Goal: Task Accomplishment & Management: Manage account settings

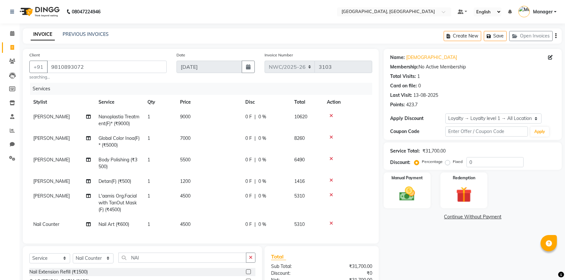
select select "service"
select select "88106"
select select "1: Object"
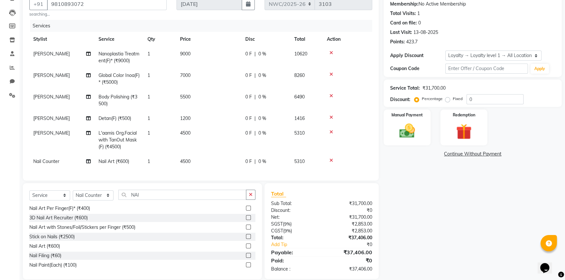
scroll to position [77, 0]
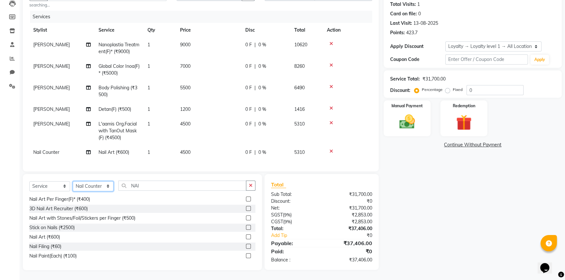
click at [92, 187] on select "Select Stylist [PERSON_NAME]-pdct Arshad_asst Arun_pdct Counter_Sales [PERSON_N…" at bounding box center [93, 186] width 41 height 10
select select "84833"
click at [73, 181] on select "Select Stylist [PERSON_NAME]-pdct Arshad_asst Arun_pdct Counter_Sales [PERSON_N…" at bounding box center [93, 186] width 41 height 10
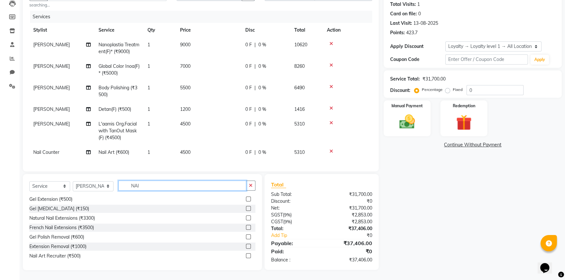
drag, startPoint x: 141, startPoint y: 185, endPoint x: 120, endPoint y: 185, distance: 20.5
click at [120, 185] on input "NAI" at bounding box center [182, 186] width 128 height 10
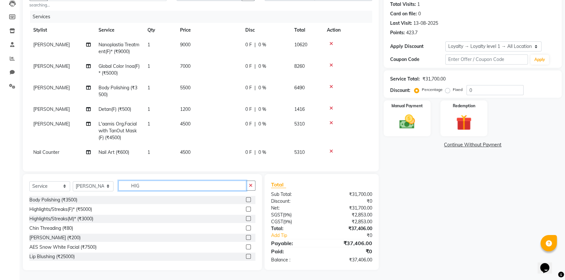
scroll to position [76, 0]
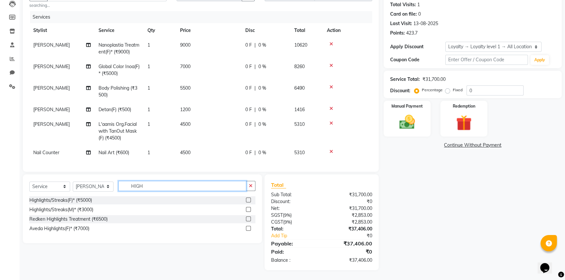
type input "HIGH"
click at [248, 201] on label at bounding box center [248, 200] width 5 height 5
click at [248, 201] on input "checkbox" at bounding box center [248, 200] width 4 height 4
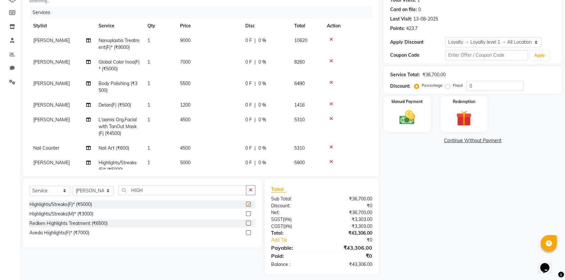
checkbox input "false"
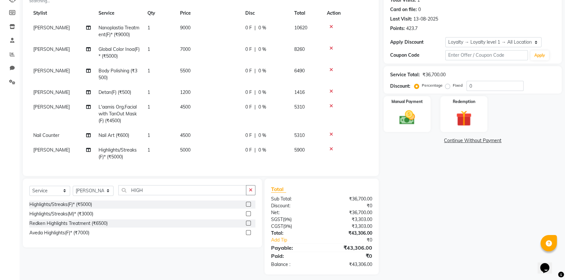
click at [191, 143] on td "5000" at bounding box center [208, 154] width 65 height 22
select select "84833"
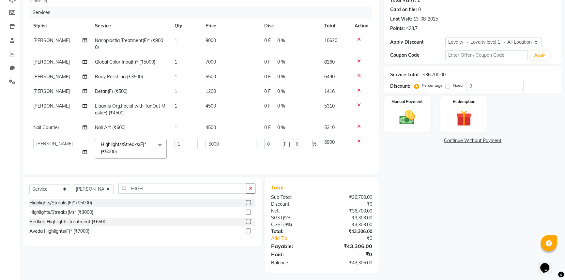
scroll to position [3, 0]
drag, startPoint x: 211, startPoint y: 143, endPoint x: 203, endPoint y: 150, distance: 11.3
click at [205, 143] on input "5000" at bounding box center [230, 144] width 51 height 10
type input "8000"
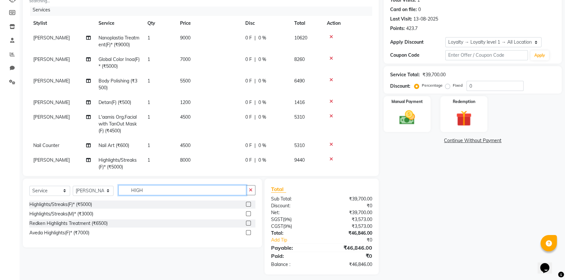
drag, startPoint x: 134, startPoint y: 189, endPoint x: 126, endPoint y: 190, distance: 7.9
click at [126, 190] on input "HIGH" at bounding box center [182, 190] width 128 height 10
type input "OLA"
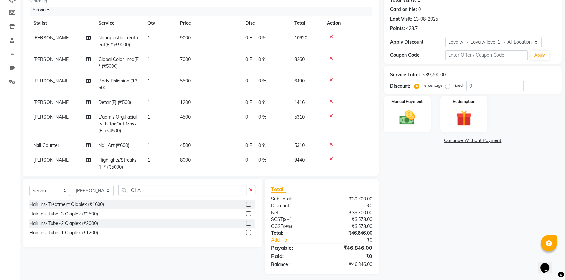
click at [248, 214] on label at bounding box center [248, 213] width 5 height 5
click at [248, 214] on input "checkbox" at bounding box center [248, 214] width 4 height 4
checkbox input "false"
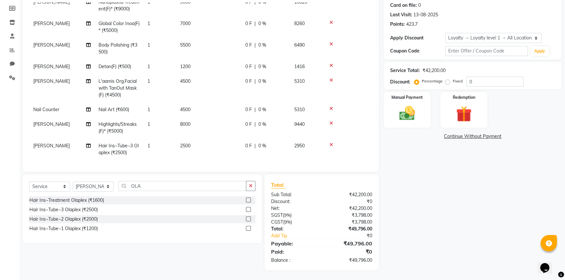
scroll to position [38, 0]
click at [194, 141] on td "2500" at bounding box center [208, 150] width 65 height 22
select select "84833"
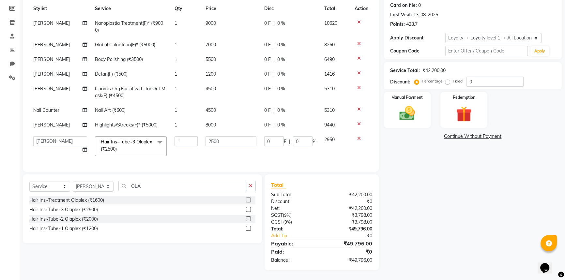
scroll to position [17, 0]
drag, startPoint x: 221, startPoint y: 138, endPoint x: 199, endPoint y: 143, distance: 22.5
click at [202, 143] on td "2500" at bounding box center [231, 146] width 59 height 28
type input "3600"
click at [200, 149] on tbody "[PERSON_NAME] Nanoplastia Treatment(F)* (₹9000) 1 9000 0 F | 0 % 10620 [PERSON_…" at bounding box center [200, 88] width 343 height 144
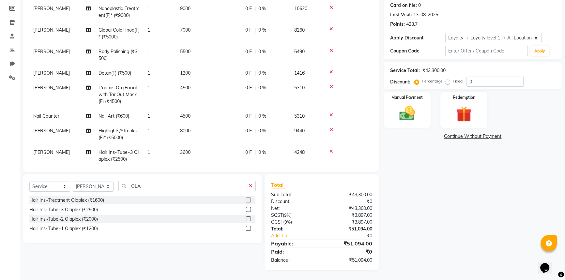
scroll to position [38, 0]
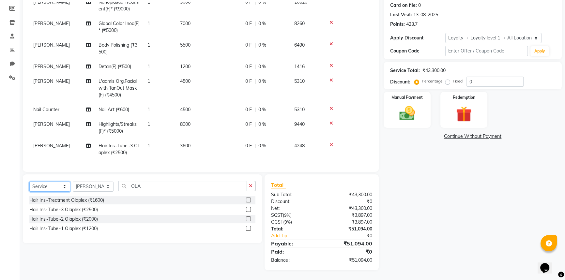
click at [47, 186] on select "Select Service Product Membership Package Voucher Prepaid Gift Card" at bounding box center [49, 187] width 41 height 10
select select "product"
click at [29, 182] on select "Select Service Product Membership Package Voucher Prepaid Gift Card" at bounding box center [49, 187] width 41 height 10
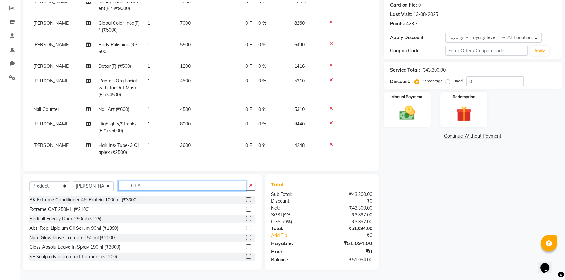
drag, startPoint x: 145, startPoint y: 185, endPoint x: 124, endPoint y: 184, distance: 21.2
click at [124, 184] on input "OLA" at bounding box center [182, 186] width 128 height 10
type input "3474637196646"
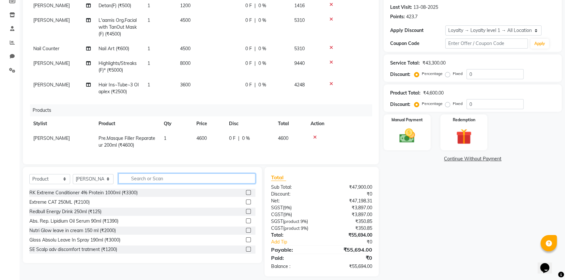
scroll to position [95, 0]
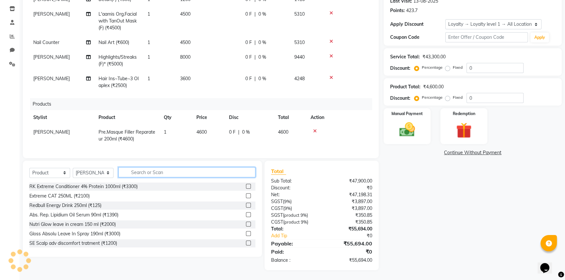
click at [147, 171] on input "text" at bounding box center [186, 172] width 137 height 10
type input "3474637195809"
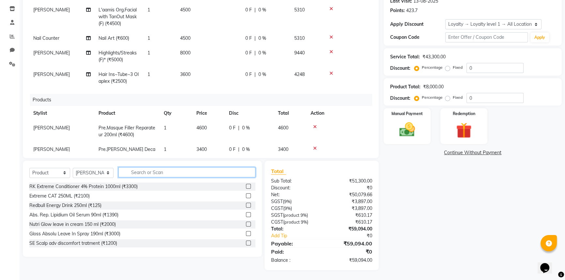
scroll to position [113, 0]
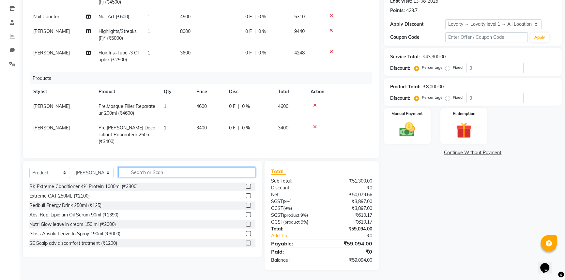
click at [153, 173] on input "text" at bounding box center [186, 172] width 137 height 10
type input "3474637196677"
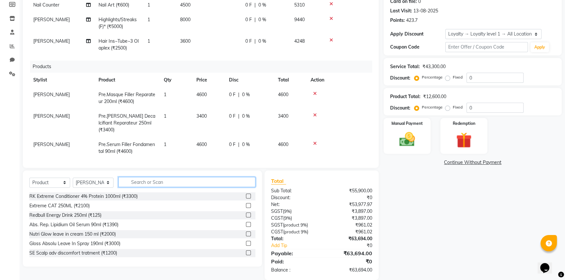
scroll to position [95, 0]
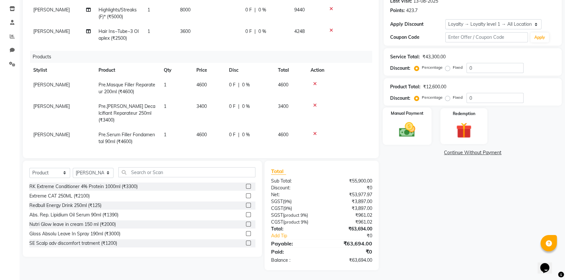
click at [423, 130] on div "Manual Payment" at bounding box center [407, 126] width 49 height 37
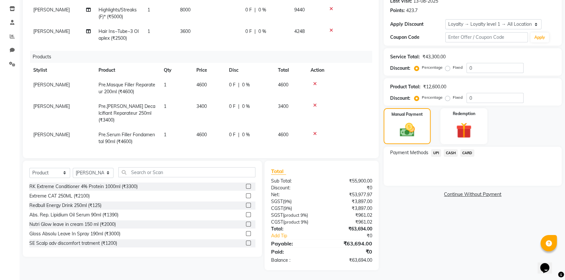
click at [437, 152] on span "UPI" at bounding box center [436, 153] width 10 height 8
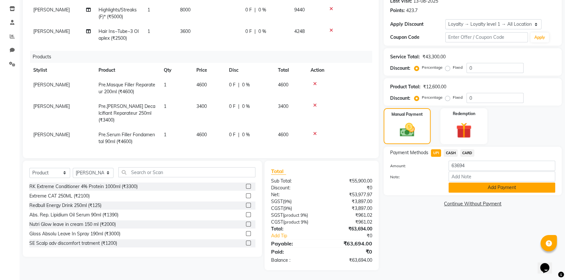
click at [473, 186] on button "Add Payment" at bounding box center [501, 188] width 107 height 10
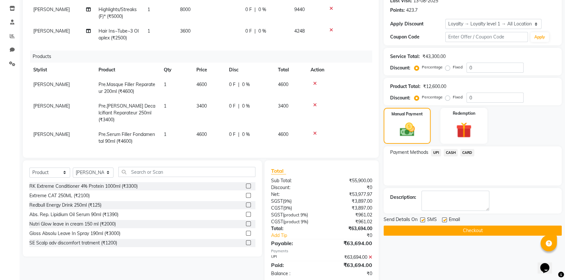
click at [453, 231] on button "Checkout" at bounding box center [473, 231] width 178 height 10
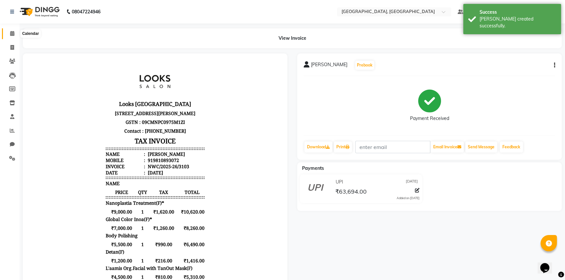
click at [12, 34] on icon at bounding box center [12, 33] width 4 height 5
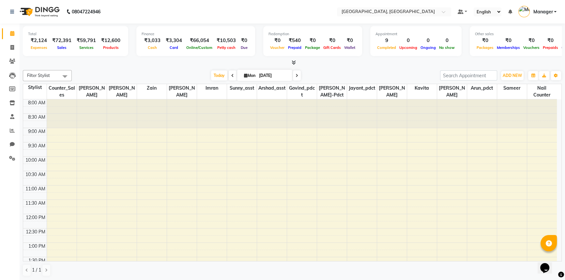
click at [130, 70] on div "Filter Stylist Select All [PERSON_NAME]-pdct Arshad_asst Arun_pdct Counter_Sale…" at bounding box center [292, 75] width 539 height 11
drag, startPoint x: 10, startPoint y: 158, endPoint x: 31, endPoint y: 155, distance: 21.2
click at [10, 158] on icon at bounding box center [12, 158] width 6 height 5
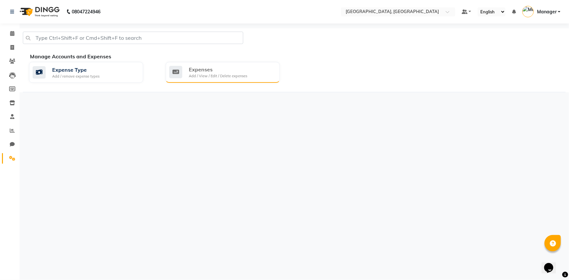
click at [249, 69] on div "Expenses Add / View / Edit / Delete expenses" at bounding box center [221, 72] width 105 height 13
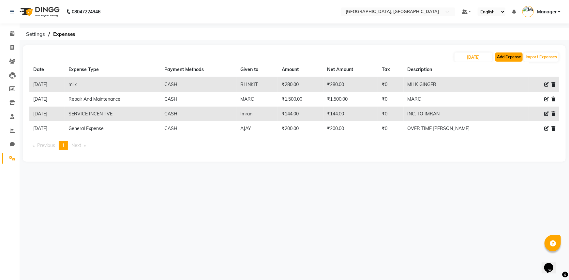
click at [501, 54] on button "Add Expense" at bounding box center [508, 57] width 27 height 9
select select "1"
select select "7737"
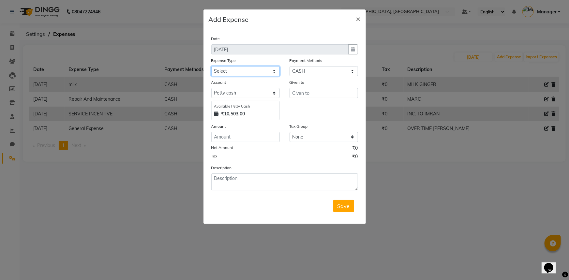
drag, startPoint x: 249, startPoint y: 71, endPoint x: 249, endPoint y: 75, distance: 4.2
click at [249, 71] on select "Select Bank Deposit Blinkit Cash Handover CLIENT Client ordered food Client Ref…" at bounding box center [245, 71] width 68 height 10
select select "23704"
click at [211, 67] on select "Select Bank Deposit Blinkit Cash Handover CLIENT Client ordered food Client Ref…" at bounding box center [245, 71] width 68 height 10
click at [305, 94] on input "text" at bounding box center [324, 93] width 68 height 10
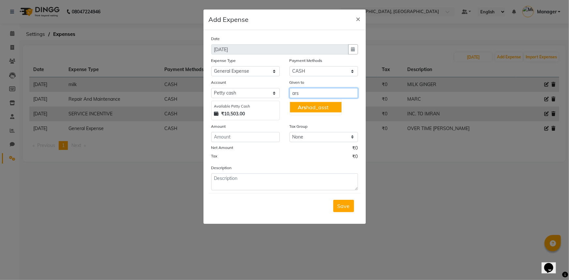
click at [310, 106] on ngb-highlight "Ars had_asst" at bounding box center [313, 107] width 31 height 7
type input "Arshad_asst"
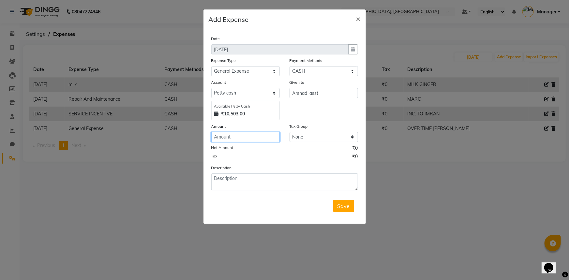
click at [233, 139] on input "number" at bounding box center [245, 137] width 68 height 10
type input "500"
click at [265, 178] on textarea at bounding box center [284, 181] width 147 height 17
type textarea "o"
type textarea "OVER TIME ARSHAD"
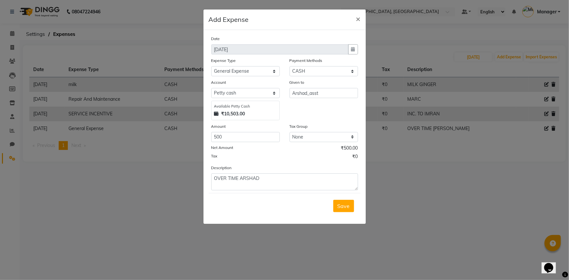
click at [342, 205] on span "Save" at bounding box center [344, 206] width 12 height 7
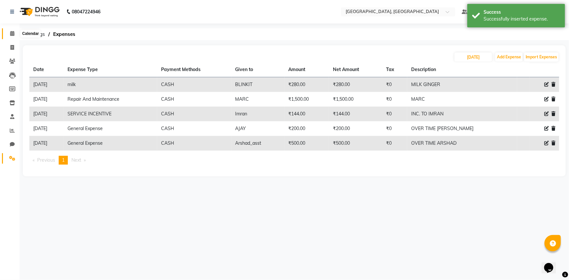
click at [13, 32] on icon at bounding box center [12, 33] width 4 height 5
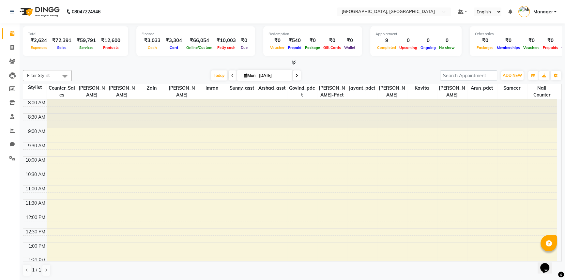
click at [135, 73] on div "[DATE] [DATE]" at bounding box center [256, 76] width 362 height 10
click at [13, 130] on icon at bounding box center [12, 130] width 5 height 5
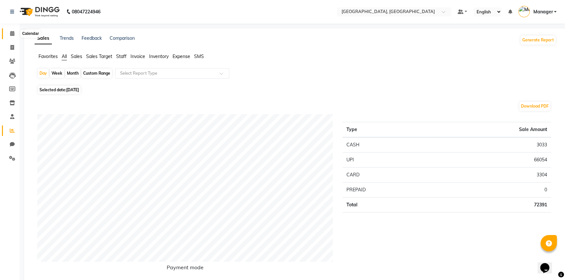
click at [12, 33] on icon at bounding box center [12, 33] width 4 height 5
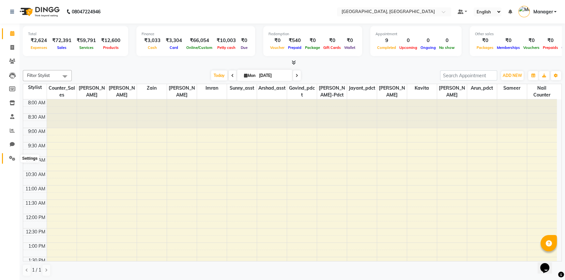
click at [13, 157] on icon at bounding box center [12, 158] width 6 height 5
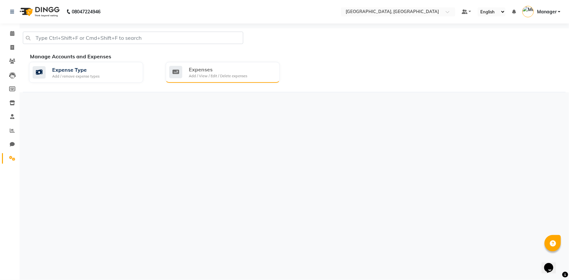
click at [241, 75] on div "Add / View / Edit / Delete expenses" at bounding box center [218, 76] width 58 height 6
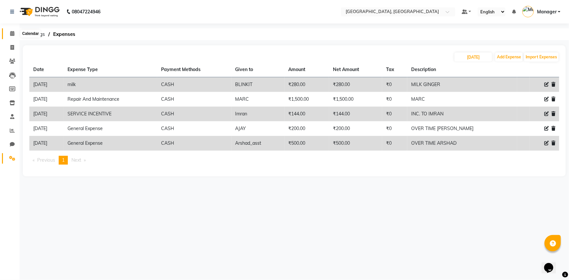
click at [10, 34] on icon at bounding box center [12, 33] width 4 height 5
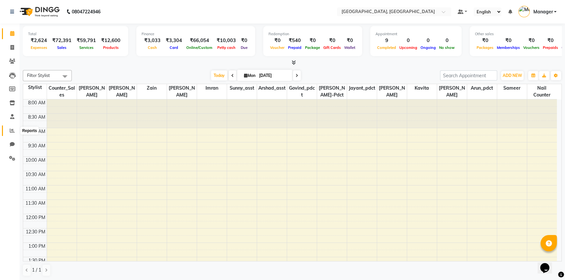
click at [11, 130] on icon at bounding box center [12, 130] width 5 height 5
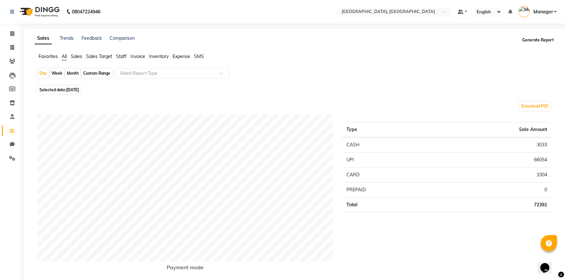
click at [536, 39] on button "Generate Report" at bounding box center [537, 40] width 35 height 9
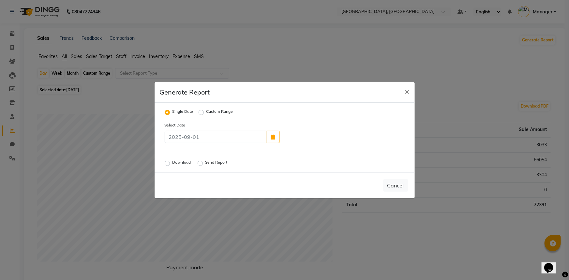
click at [205, 164] on label "Send Report" at bounding box center [216, 163] width 23 height 8
click at [201, 164] on input "Send Report" at bounding box center [201, 163] width 5 height 5
click at [400, 185] on button "Send" at bounding box center [398, 186] width 20 height 12
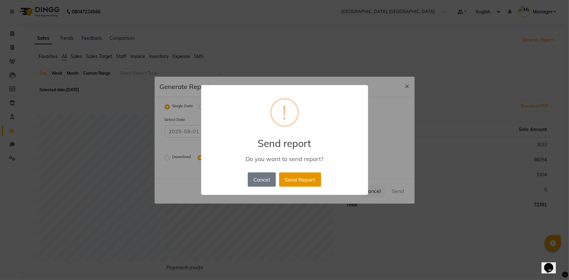
click at [310, 176] on button "Send Report" at bounding box center [300, 180] width 42 height 14
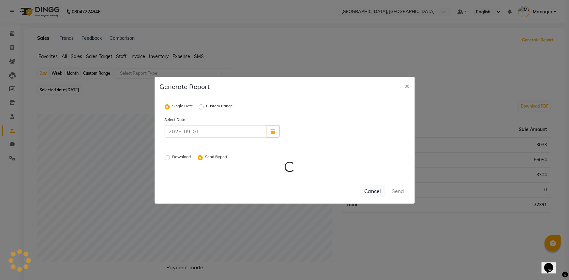
radio input "false"
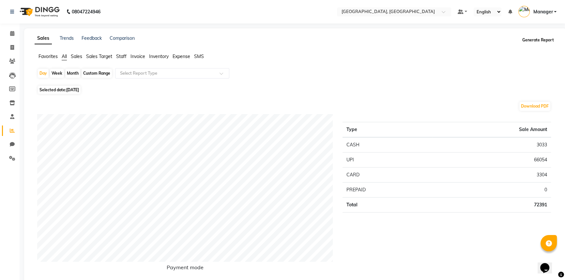
click at [542, 40] on button "Generate Report" at bounding box center [537, 40] width 35 height 9
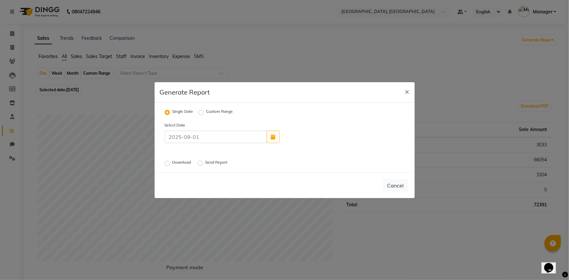
click at [173, 165] on label "Download" at bounding box center [183, 163] width 20 height 8
click at [166, 165] on input "Download" at bounding box center [168, 163] width 5 height 5
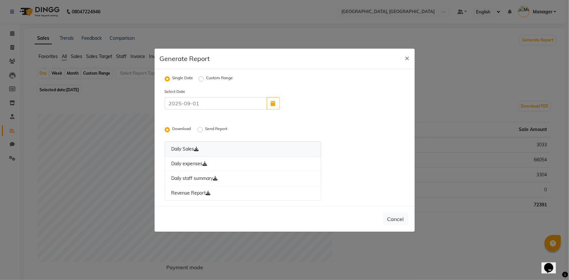
click at [198, 148] on icon at bounding box center [196, 149] width 5 height 5
click at [193, 163] on link "Daily expenses" at bounding box center [243, 164] width 157 height 15
click at [426, 30] on ngb-modal-window "Generate Report × Single Date Custom Range Select Date Download Send Report Dai…" at bounding box center [284, 140] width 569 height 280
click at [408, 55] on span "×" at bounding box center [407, 58] width 5 height 10
radio input "false"
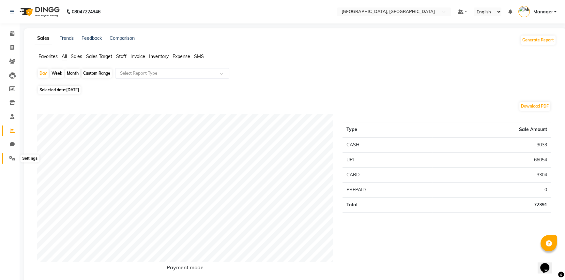
click at [13, 157] on icon at bounding box center [12, 158] width 6 height 5
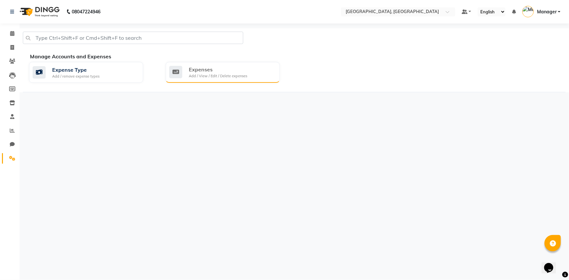
click at [188, 70] on div "Expenses Add / View / Edit / Delete expenses" at bounding box center [221, 72] width 105 height 13
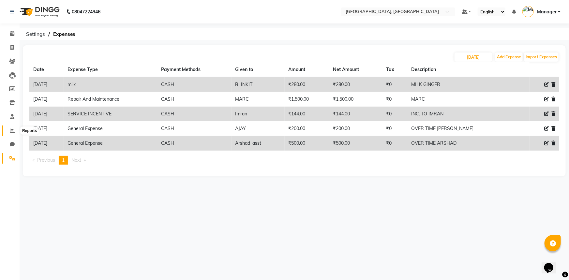
click at [13, 130] on icon at bounding box center [12, 130] width 5 height 5
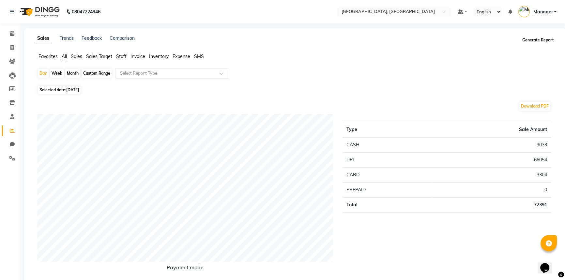
click at [529, 40] on button "Generate Report" at bounding box center [537, 40] width 35 height 9
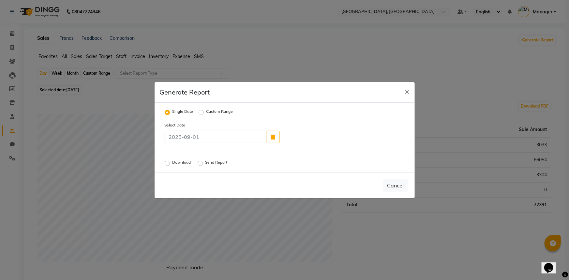
click at [170, 162] on div "Download" at bounding box center [179, 163] width 28 height 8
click at [173, 163] on label "Download" at bounding box center [183, 163] width 20 height 8
click at [166, 163] on input "Download" at bounding box center [168, 163] width 5 height 5
radio input "true"
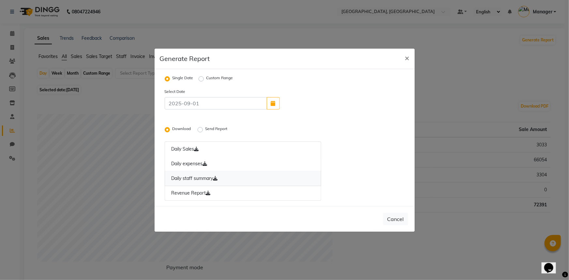
click at [190, 181] on link "Daily staff summary" at bounding box center [243, 178] width 157 height 15
click at [201, 193] on link "Revenue Report" at bounding box center [243, 193] width 157 height 15
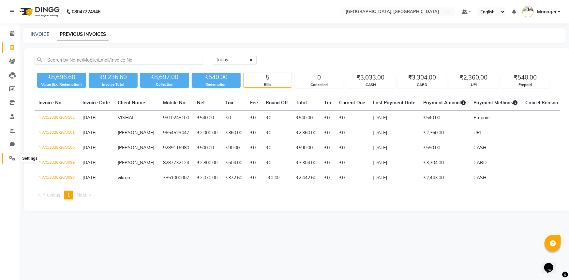
click at [13, 158] on icon at bounding box center [12, 158] width 6 height 5
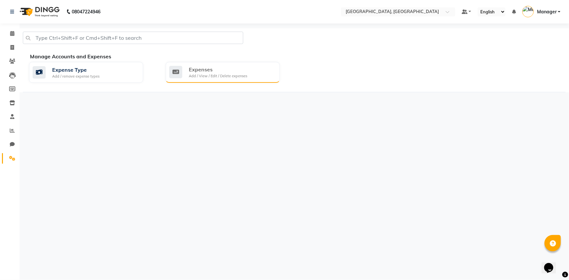
click at [217, 73] on div "Expenses" at bounding box center [218, 70] width 58 height 8
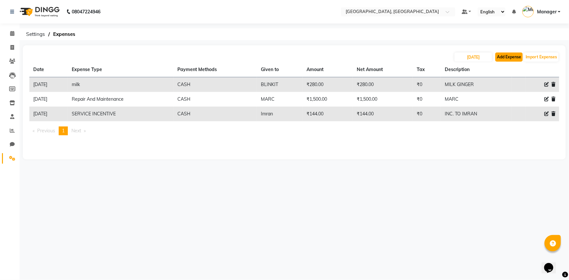
click at [506, 58] on button "Add Expense" at bounding box center [508, 57] width 27 height 9
select select "1"
select select "7737"
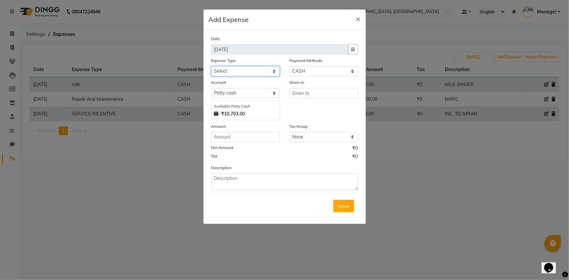
drag, startPoint x: 236, startPoint y: 71, endPoint x: 236, endPoint y: 76, distance: 4.3
click at [236, 71] on select "Select Bank Deposit Blinkit Cash Handover CLIENT Client ordered food Client Ref…" at bounding box center [245, 71] width 68 height 10
select select "23704"
click at [211, 67] on select "Select Bank Deposit Blinkit Cash Handover CLIENT Client ordered food Client Ref…" at bounding box center [245, 71] width 68 height 10
click at [307, 96] on input "text" at bounding box center [324, 93] width 68 height 10
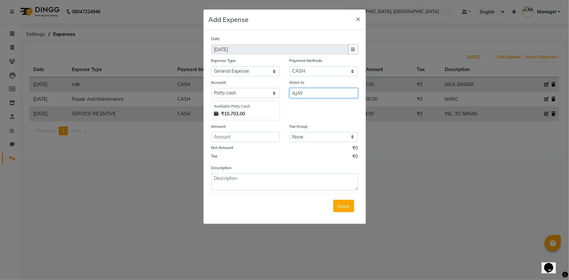
type input "AJAY"
click at [252, 138] on input "number" at bounding box center [245, 137] width 68 height 10
type input "200"
click at [261, 184] on textarea at bounding box center [284, 181] width 147 height 17
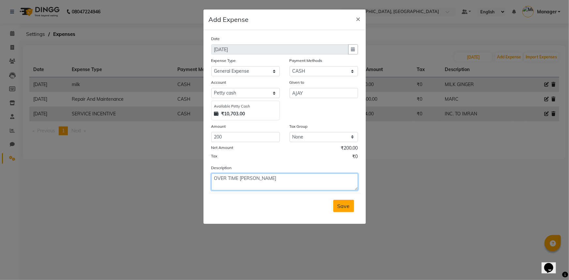
type textarea "OVER TIME AJAY"
click at [341, 205] on span "Save" at bounding box center [344, 206] width 12 height 7
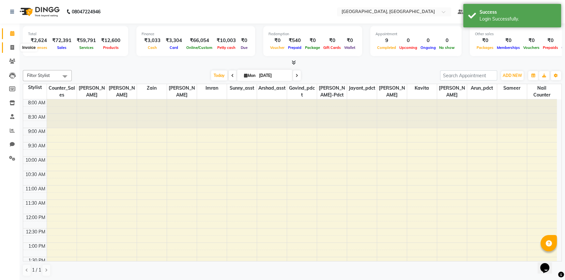
click at [9, 45] on span at bounding box center [12, 48] width 11 height 8
select select "service"
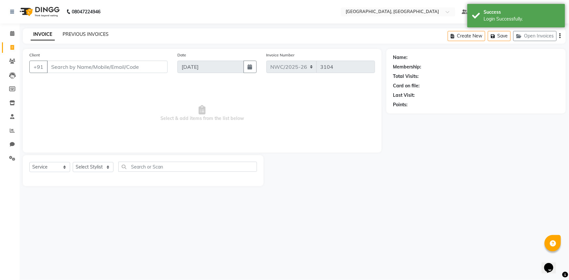
click at [104, 35] on link "PREVIOUS INVOICES" at bounding box center [86, 34] width 46 height 6
